Goal: Task Accomplishment & Management: Use online tool/utility

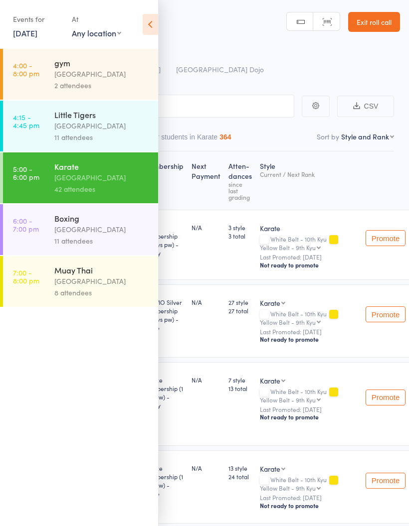
click at [108, 229] on div "[GEOGRAPHIC_DATA]" at bounding box center [101, 229] width 95 height 11
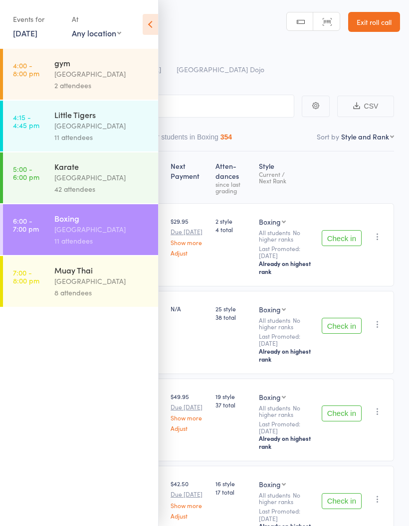
click at [168, 32] on header "Roll Call for Boxing [DATE] 18:00 Pollets [GEOGRAPHIC_DATA] Dojo Manual search …" at bounding box center [204, 40] width 409 height 80
click at [155, 29] on icon at bounding box center [150, 24] width 15 height 21
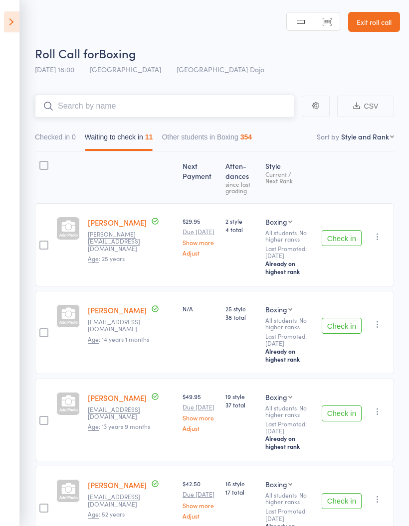
click at [189, 105] on input "search" at bounding box center [164, 106] width 259 height 23
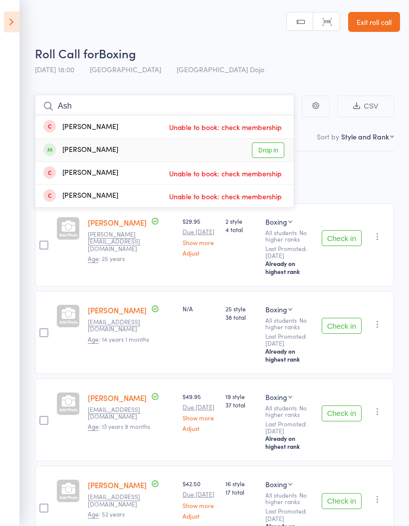
type input "Ash"
click at [274, 153] on link "Drop in" at bounding box center [268, 150] width 32 height 15
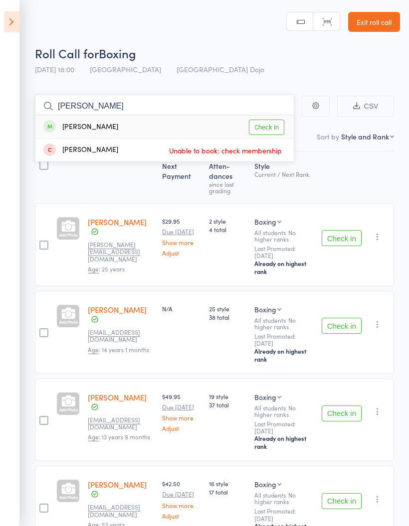
type input "[PERSON_NAME]"
click at [273, 128] on link "Check in" at bounding box center [266, 127] width 35 height 15
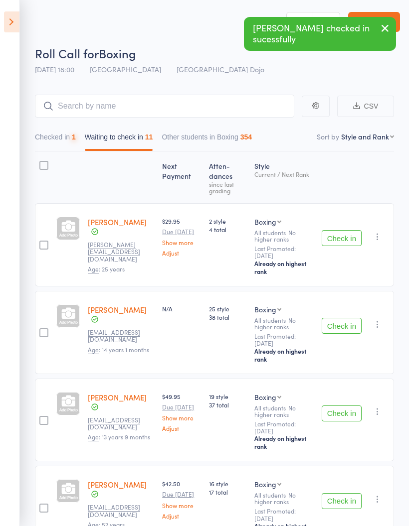
click at [334, 246] on button "Check in" at bounding box center [341, 238] width 40 height 16
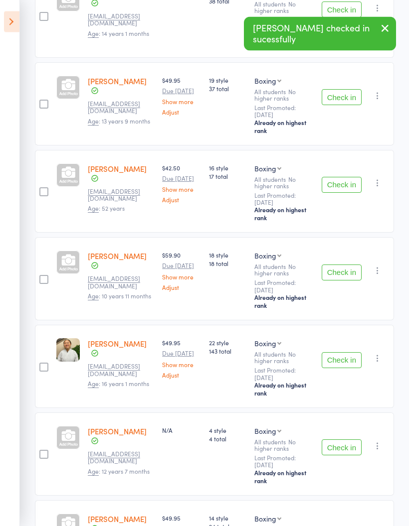
click at [343, 186] on button "Check in" at bounding box center [341, 185] width 40 height 16
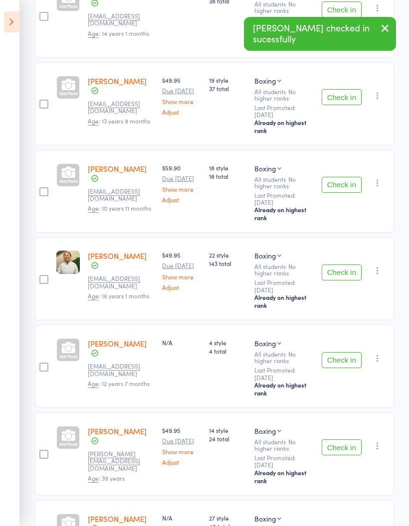
click at [345, 281] on button "Check in" at bounding box center [341, 273] width 40 height 16
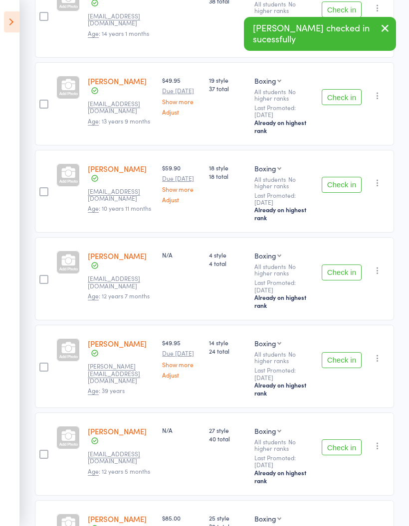
click at [339, 368] on button "Check in" at bounding box center [341, 360] width 40 height 16
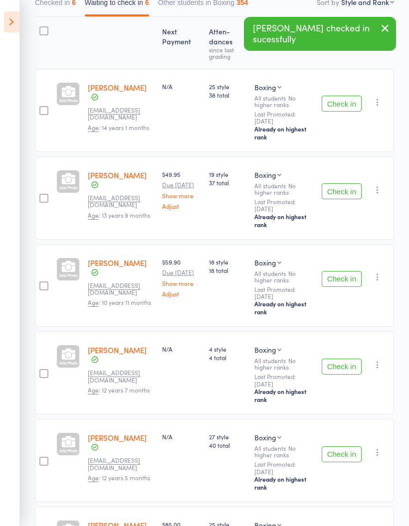
scroll to position [0, 0]
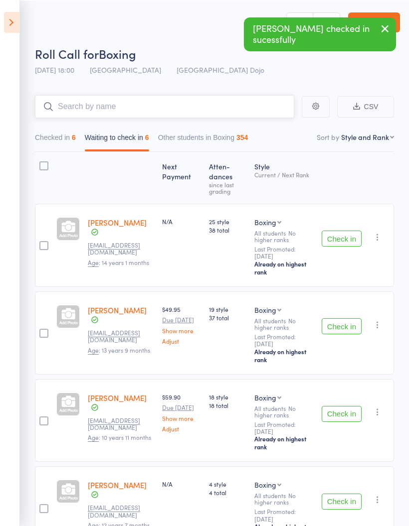
click at [160, 103] on input "search" at bounding box center [164, 106] width 259 height 23
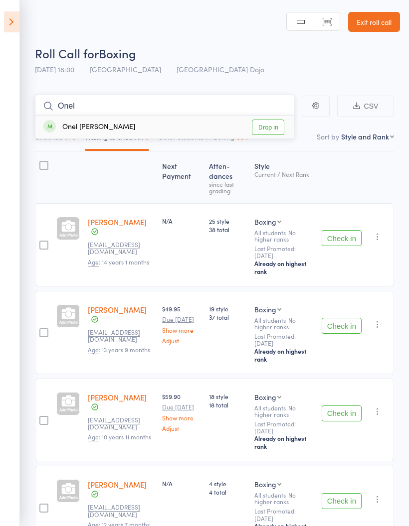
type input "Onel"
click at [269, 127] on link "Drop in" at bounding box center [268, 127] width 32 height 15
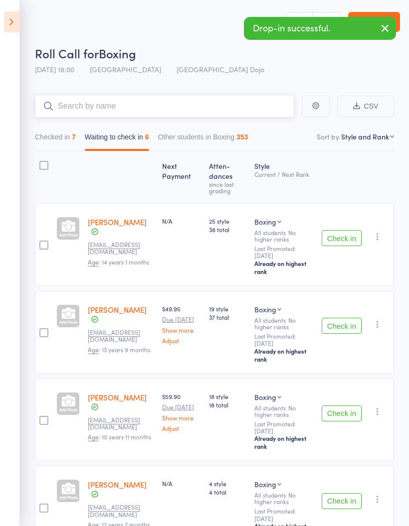
click at [153, 105] on input "search" at bounding box center [164, 106] width 259 height 23
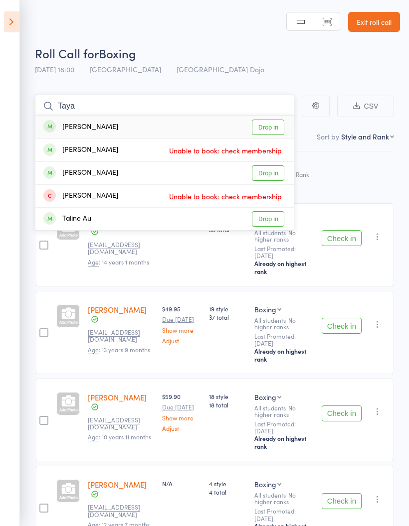
type input "Taya"
click at [271, 126] on link "Drop in" at bounding box center [268, 127] width 32 height 15
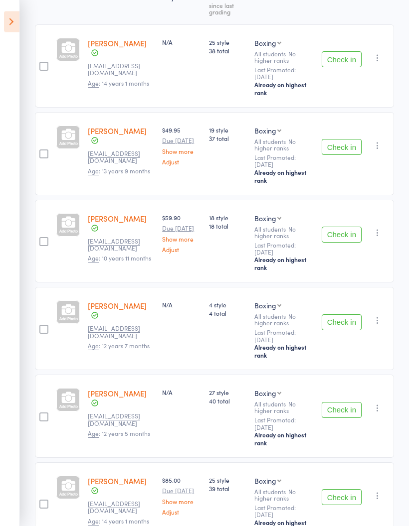
click at [340, 325] on button "Check in" at bounding box center [341, 323] width 40 height 16
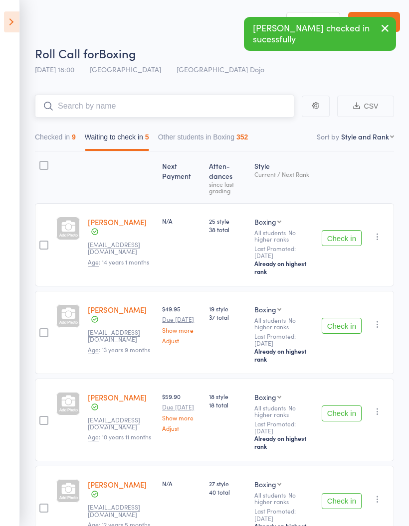
click at [223, 107] on input "search" at bounding box center [164, 106] width 259 height 23
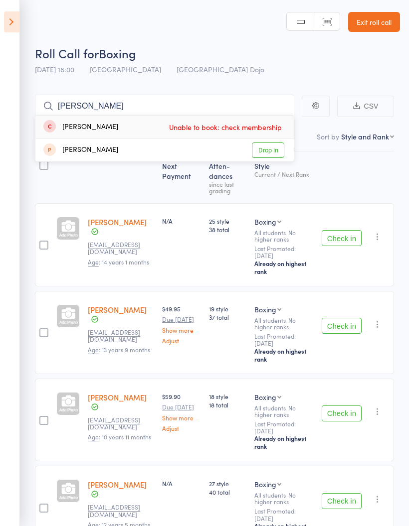
click at [283, 60] on div "Roll Call for Boxing" at bounding box center [217, 53] width 365 height 16
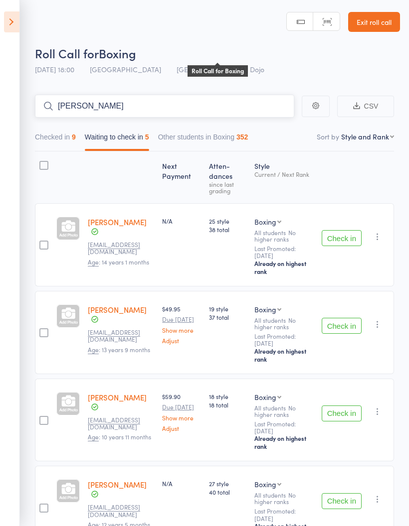
click at [191, 103] on input "[PERSON_NAME]" at bounding box center [164, 106] width 259 height 23
type input "J"
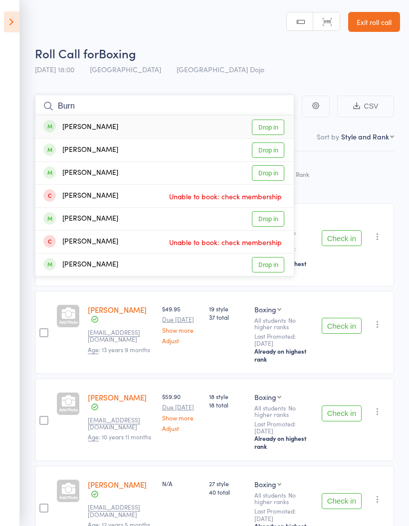
type input "Burn"
click at [271, 219] on link "Drop in" at bounding box center [268, 218] width 32 height 15
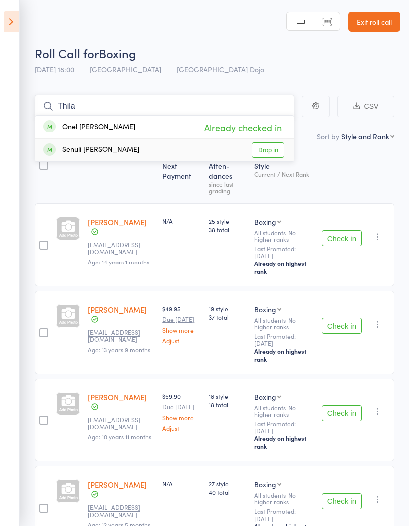
type input "Thila"
click at [274, 152] on link "Drop in" at bounding box center [268, 150] width 32 height 15
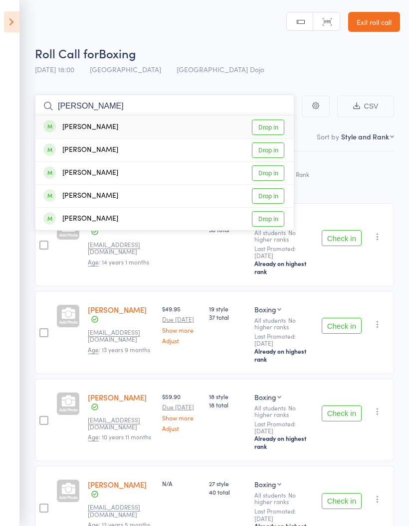
type input "[PERSON_NAME]"
click at [269, 129] on link "Drop in" at bounding box center [268, 127] width 32 height 15
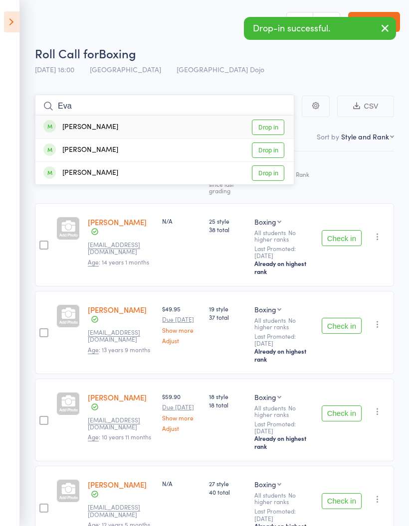
type input "Eva"
click at [272, 127] on link "Drop in" at bounding box center [268, 127] width 32 height 15
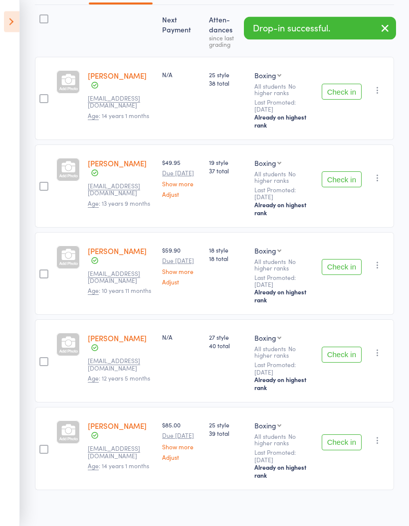
scroll to position [146, 0]
click at [342, 271] on button "Check in" at bounding box center [341, 267] width 40 height 16
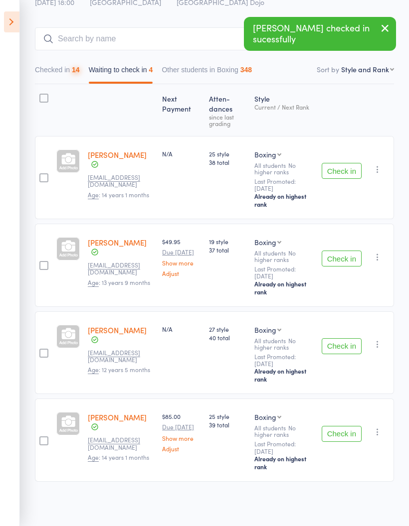
scroll to position [75, 0]
click at [150, 33] on input "search" at bounding box center [164, 38] width 259 height 23
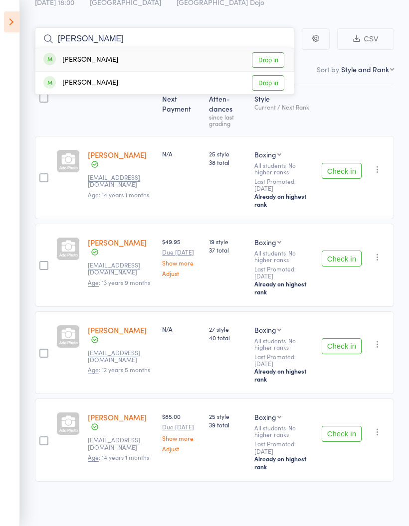
type input "[PERSON_NAME]"
click at [278, 52] on link "Drop in" at bounding box center [268, 59] width 32 height 15
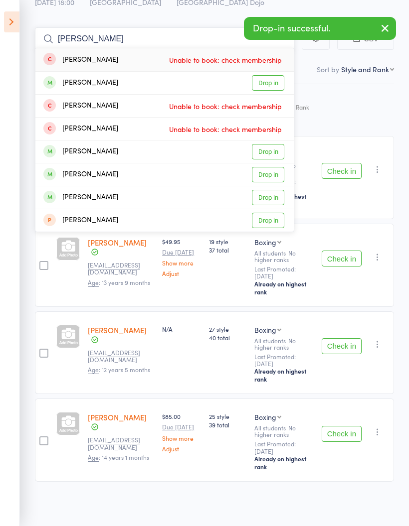
type input "[PERSON_NAME]"
click at [274, 76] on link "Drop in" at bounding box center [268, 82] width 32 height 15
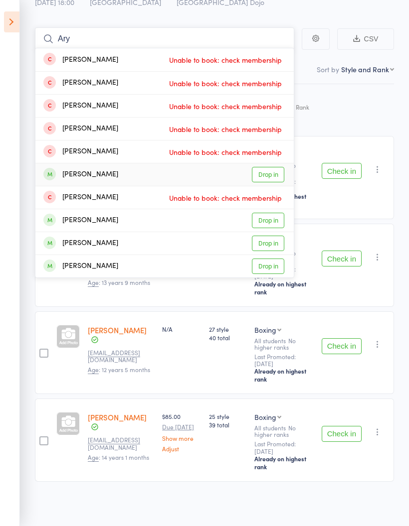
type input "Ary"
click at [271, 168] on link "Drop in" at bounding box center [268, 174] width 32 height 15
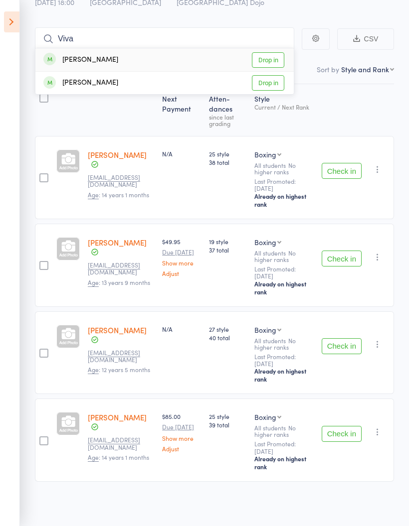
click at [341, 254] on button "Check in" at bounding box center [341, 259] width 40 height 16
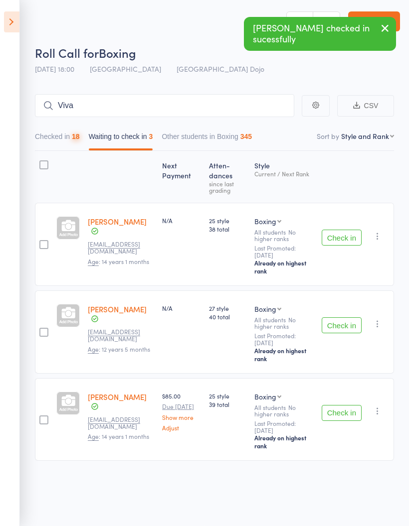
scroll to position [7, 0]
click at [340, 254] on div "Check in Check in Send message Add Note Add Task Add Flag Remove [PERSON_NAME] …" at bounding box center [355, 244] width 76 height 83
click at [345, 234] on button "Check in" at bounding box center [341, 238] width 40 height 16
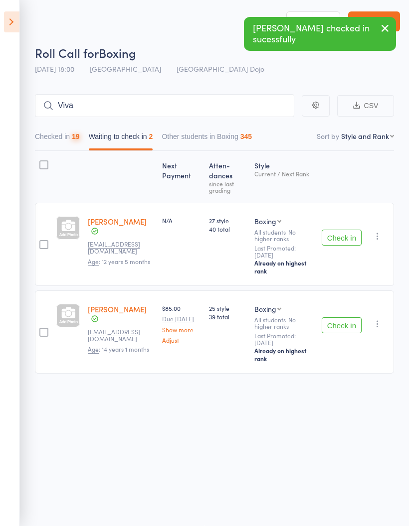
click at [344, 234] on button "Check in" at bounding box center [341, 238] width 40 height 16
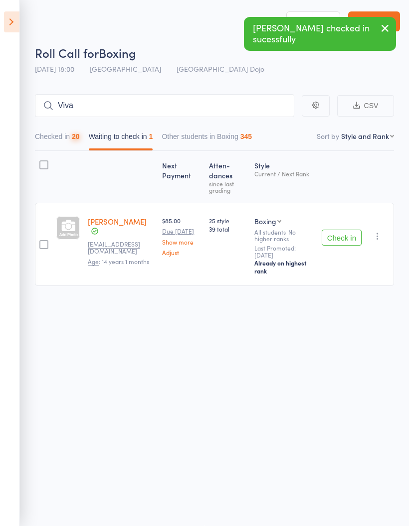
click at [346, 236] on button "Check in" at bounding box center [341, 238] width 40 height 16
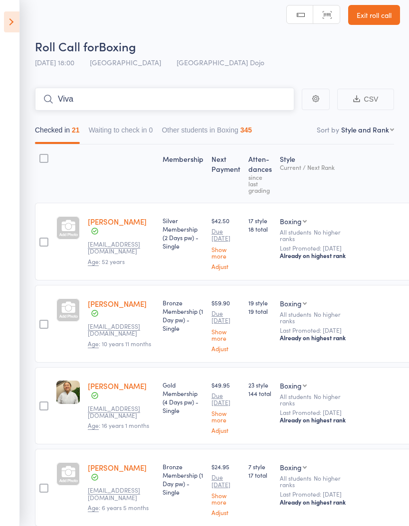
click at [86, 96] on input "Viva" at bounding box center [164, 99] width 259 height 23
click at [221, 105] on input "Viva" at bounding box center [164, 99] width 259 height 23
type input "V"
type input "S"
type input "Z"
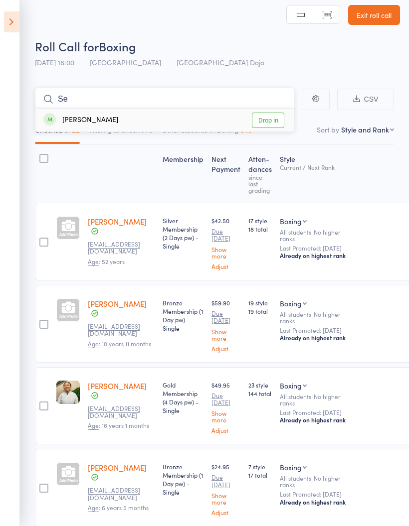
type input "S"
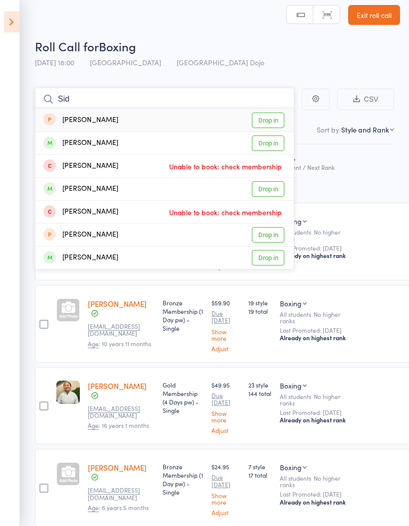
type input "Sid"
click at [274, 118] on link "Drop in" at bounding box center [268, 120] width 32 height 15
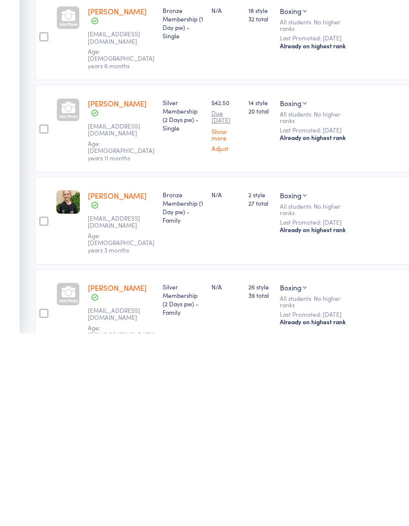
scroll to position [1509, 0]
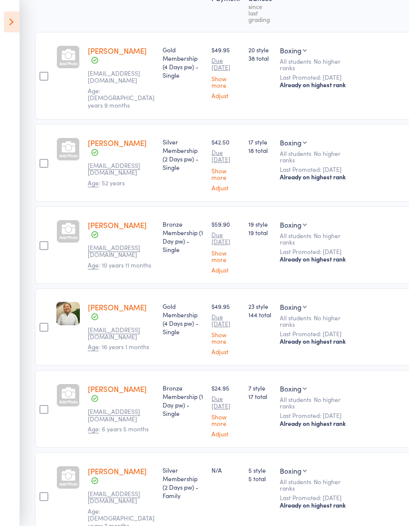
scroll to position [0, 0]
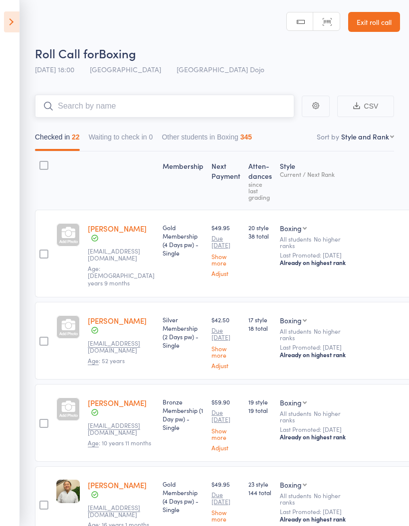
click at [250, 110] on input "search" at bounding box center [164, 106] width 259 height 23
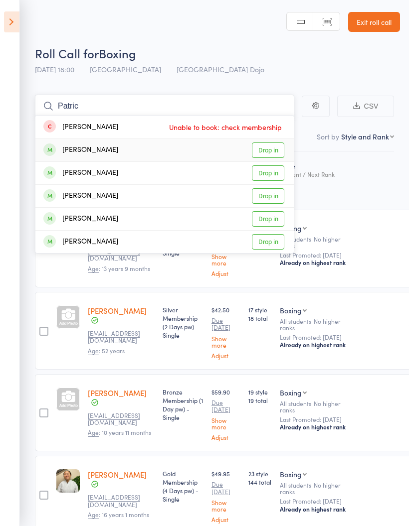
type input "Patric"
click at [269, 153] on link "Drop in" at bounding box center [268, 150] width 32 height 15
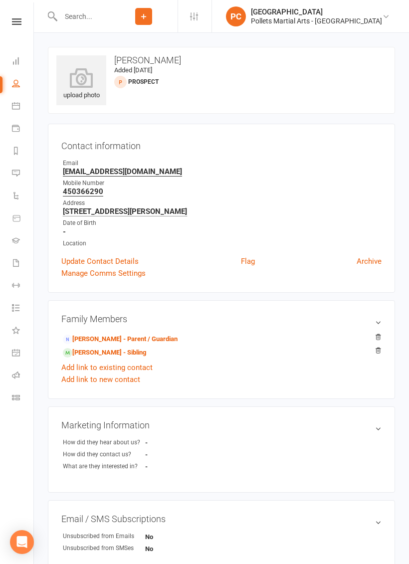
click at [120, 106] on div "upload photo [PERSON_NAME] Added [DATE] prospect" at bounding box center [221, 80] width 347 height 67
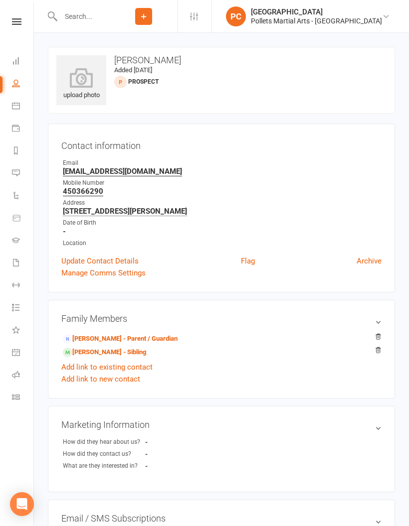
click at [110, 17] on input "text" at bounding box center [83, 16] width 52 height 14
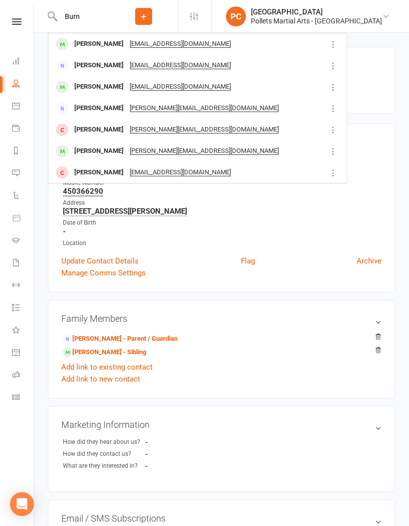
type input "Burn"
click at [99, 108] on div "[PERSON_NAME]" at bounding box center [98, 108] width 55 height 14
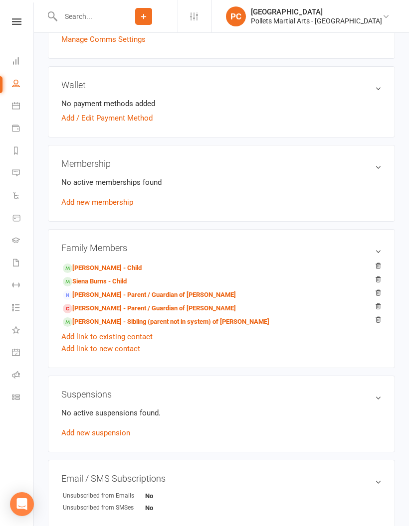
scroll to position [227, 0]
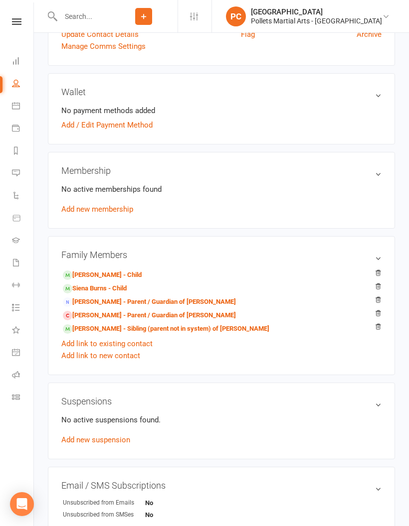
click at [192, 314] on link "[PERSON_NAME] - Parent / Guardian of [PERSON_NAME]" at bounding box center [149, 315] width 173 height 10
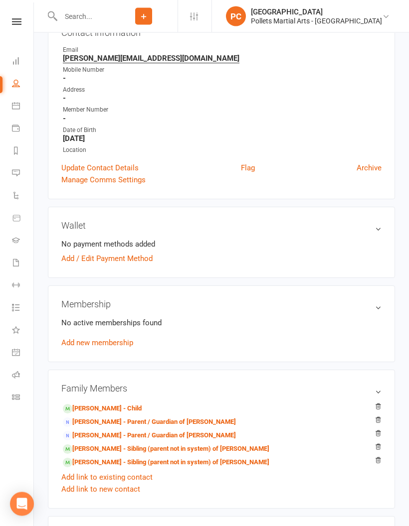
scroll to position [124, 0]
